Goal: Complete application form

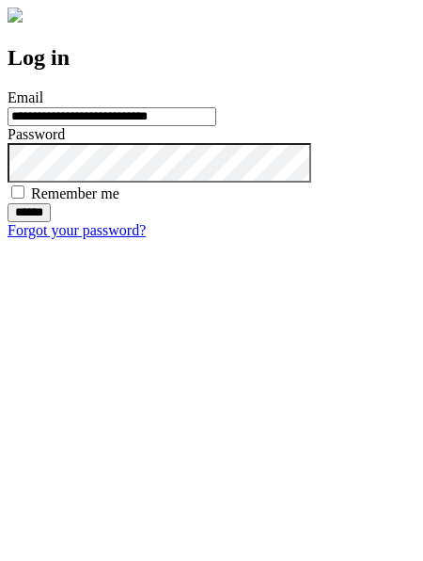
type input "**********"
click at [51, 222] on input "******" at bounding box center [29, 212] width 43 height 19
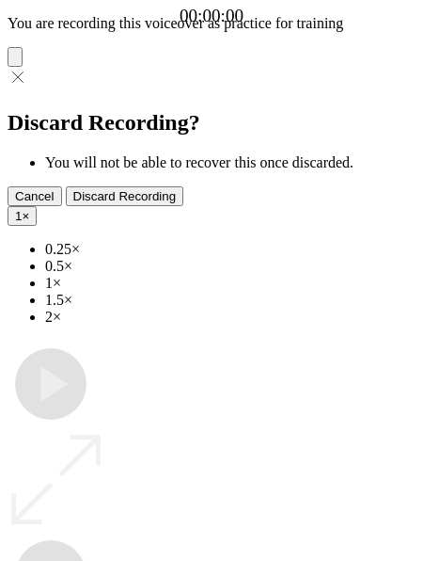
type input "**********"
